Goal: Task Accomplishment & Management: Manage account settings

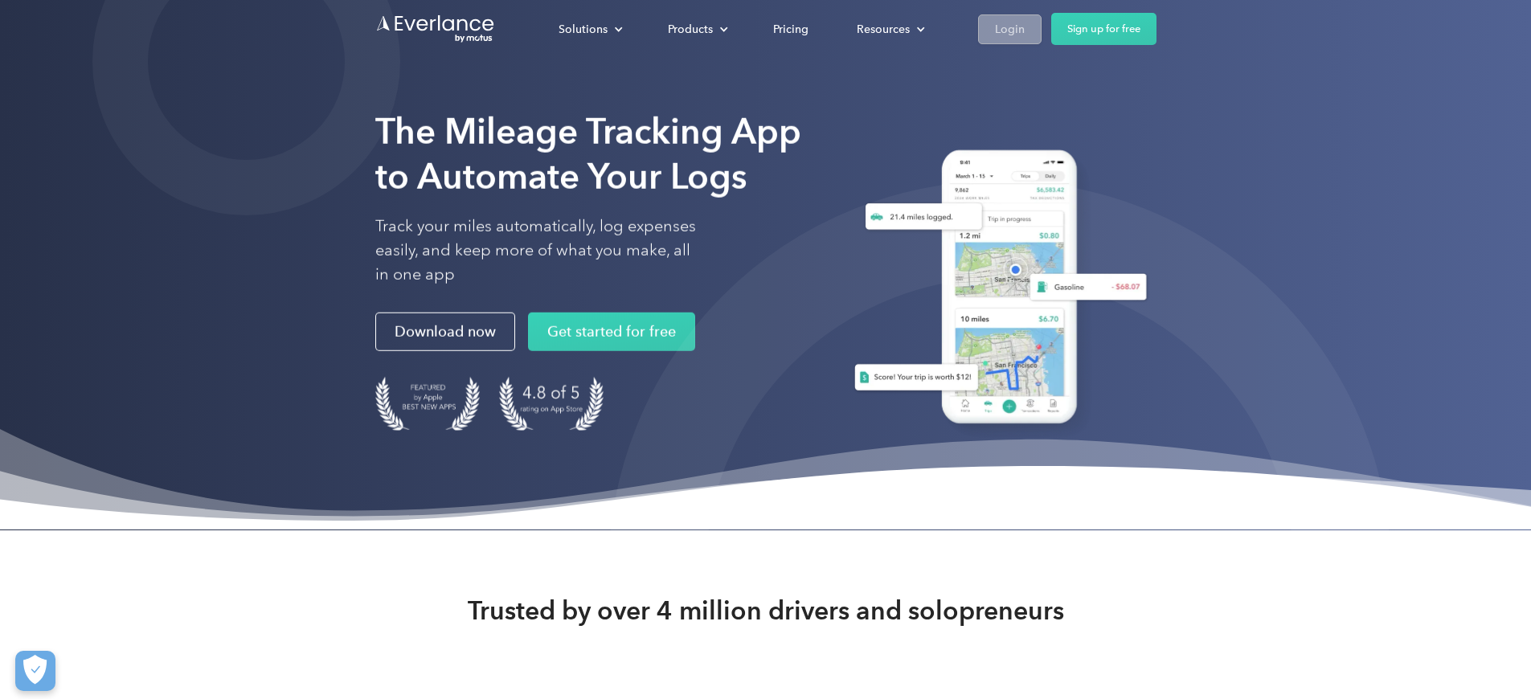
click at [1042, 28] on link "Login" at bounding box center [1010, 29] width 64 height 30
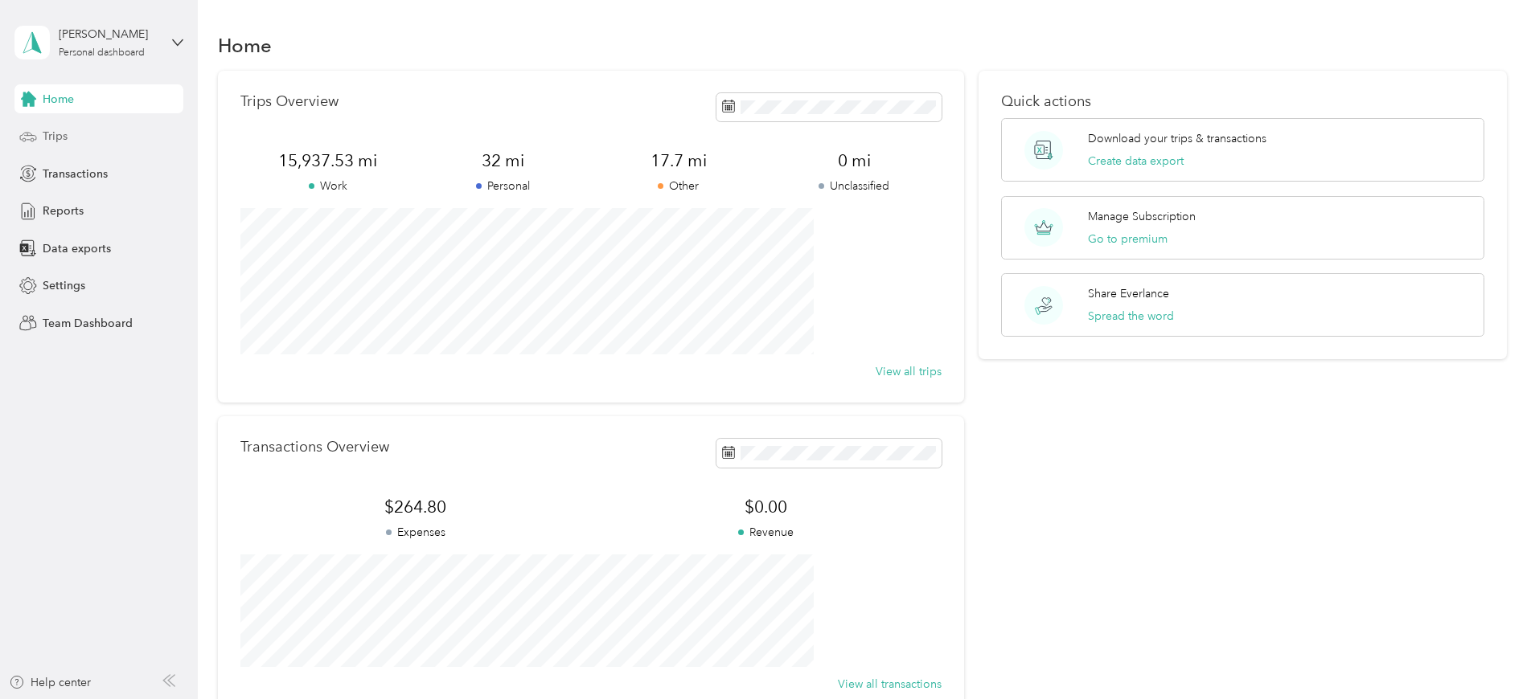
click at [59, 138] on span "Trips" at bounding box center [55, 136] width 25 height 17
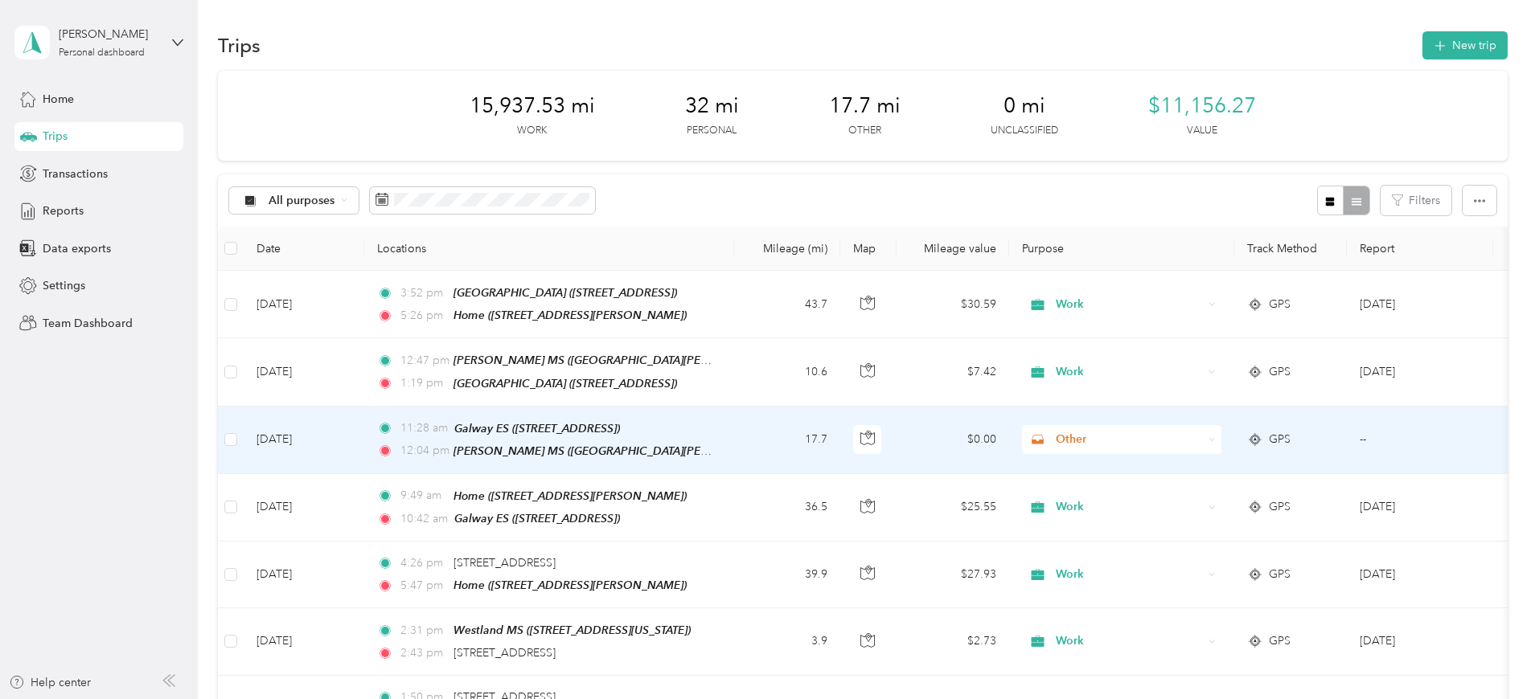
click at [840, 440] on td "17.7" at bounding box center [787, 441] width 106 height 68
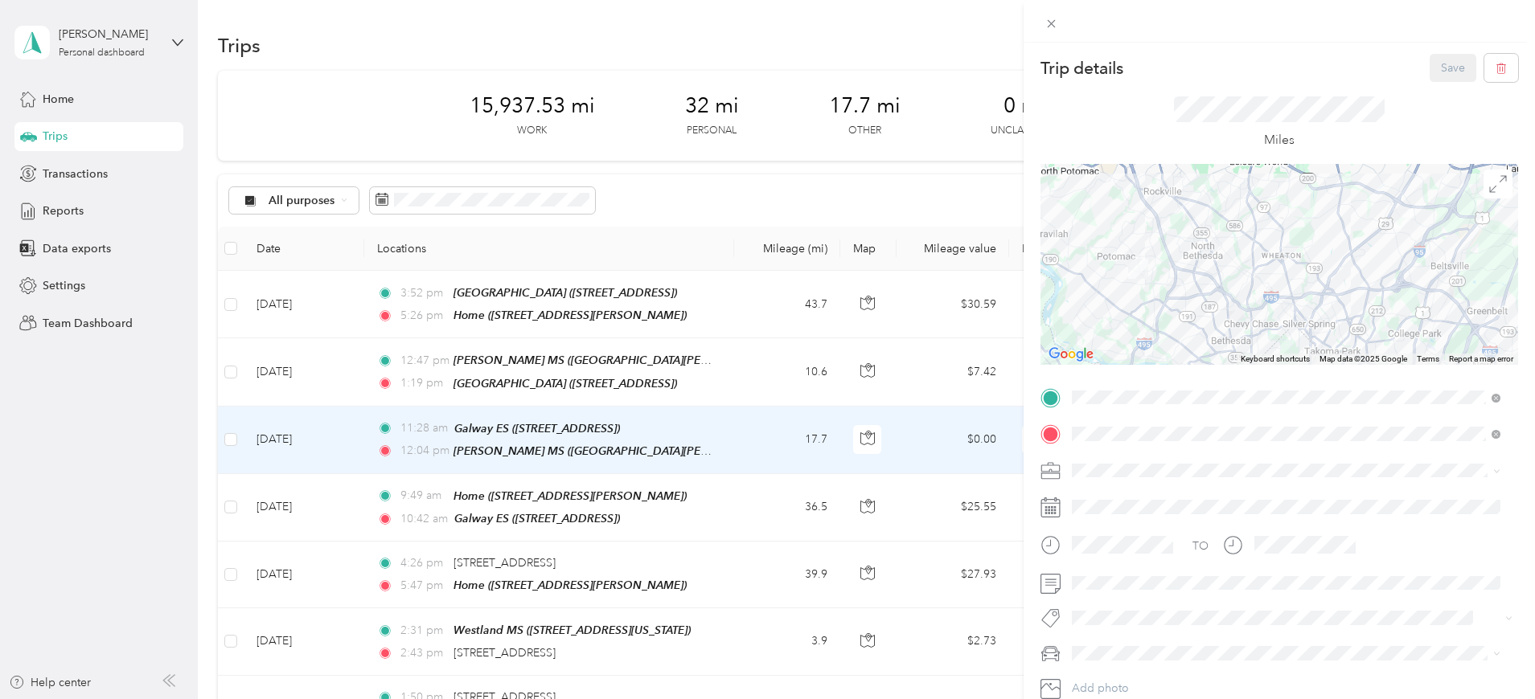
click at [1093, 244] on div "Work" at bounding box center [1285, 244] width 417 height 17
click at [1432, 64] on button "Save" at bounding box center [1452, 68] width 47 height 28
